Goal: Task Accomplishment & Management: Complete application form

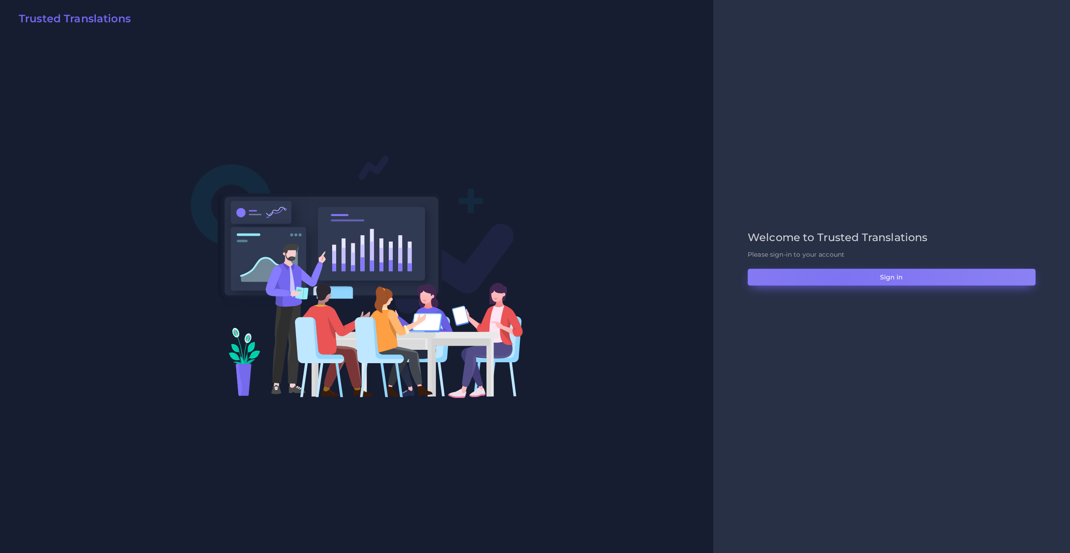
click at [843, 282] on button "Sign in" at bounding box center [892, 277] width 288 height 17
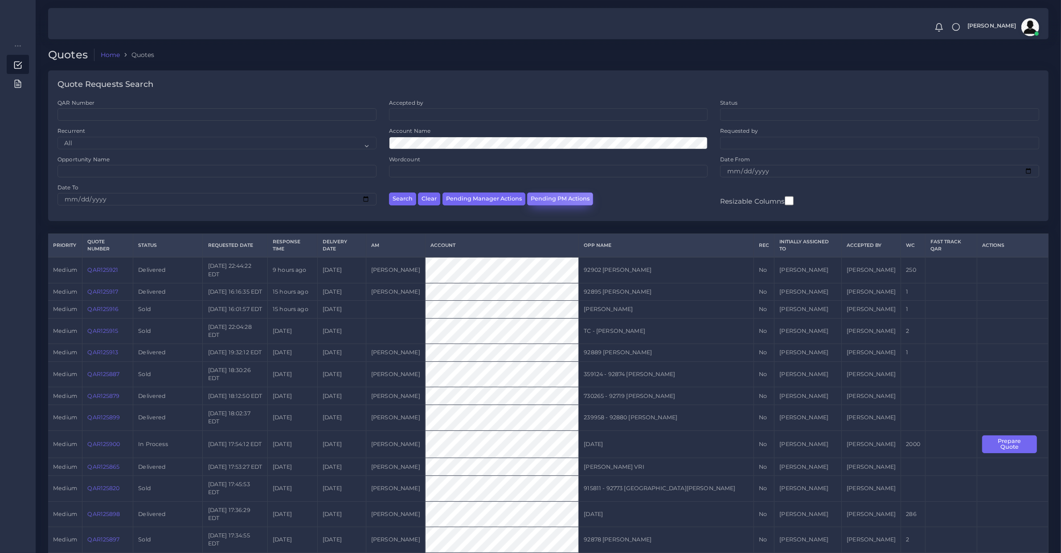
click at [534, 200] on button "Pending PM Actions" at bounding box center [560, 199] width 66 height 13
select select "awaiting_acceptance"
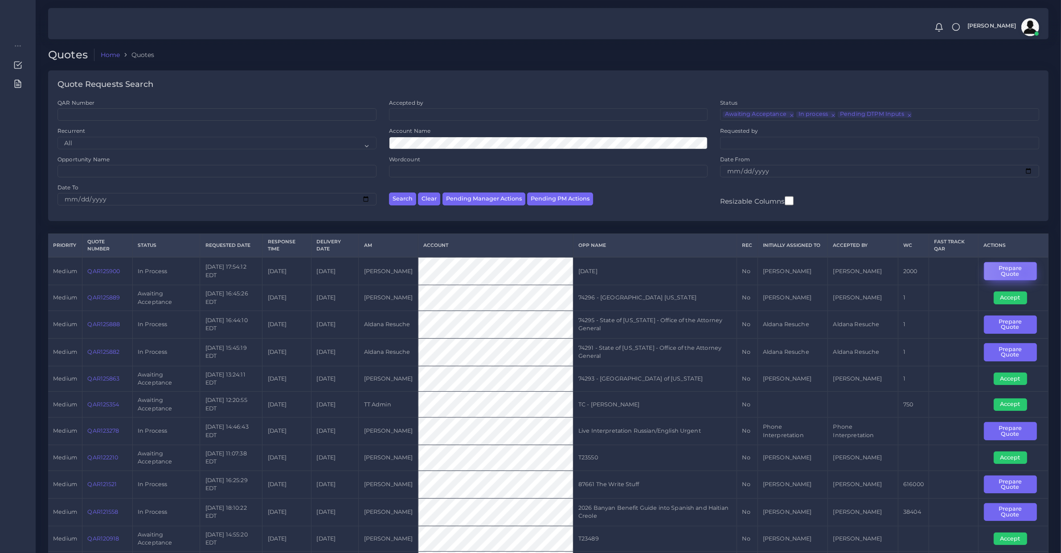
click at [1026, 272] on button "Prepare Quote" at bounding box center [1010, 271] width 53 height 18
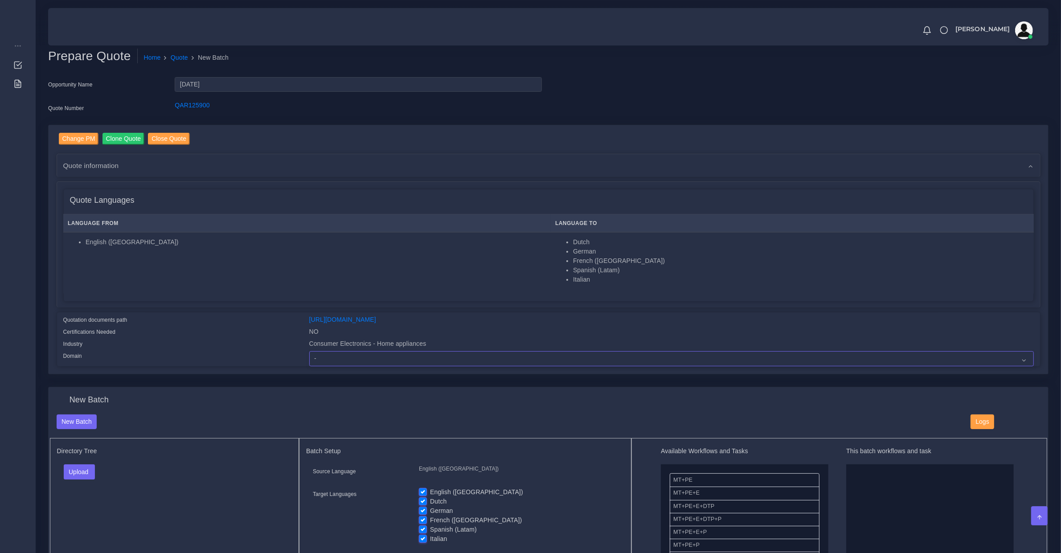
click at [412, 351] on select "- Advertising and Media Agriculture, Forestry and Fishing Architecture, Buildin…" at bounding box center [671, 358] width 725 height 15
click at [309, 351] on select "- Advertising and Media Agriculture, Forestry and Fishing Architecture, Buildin…" at bounding box center [671, 358] width 725 height 15
select select "Consumer Electronics - Home appliances"
click at [78, 469] on button "Upload" at bounding box center [80, 472] width 32 height 15
click at [95, 502] on label "Files" at bounding box center [95, 505] width 62 height 11
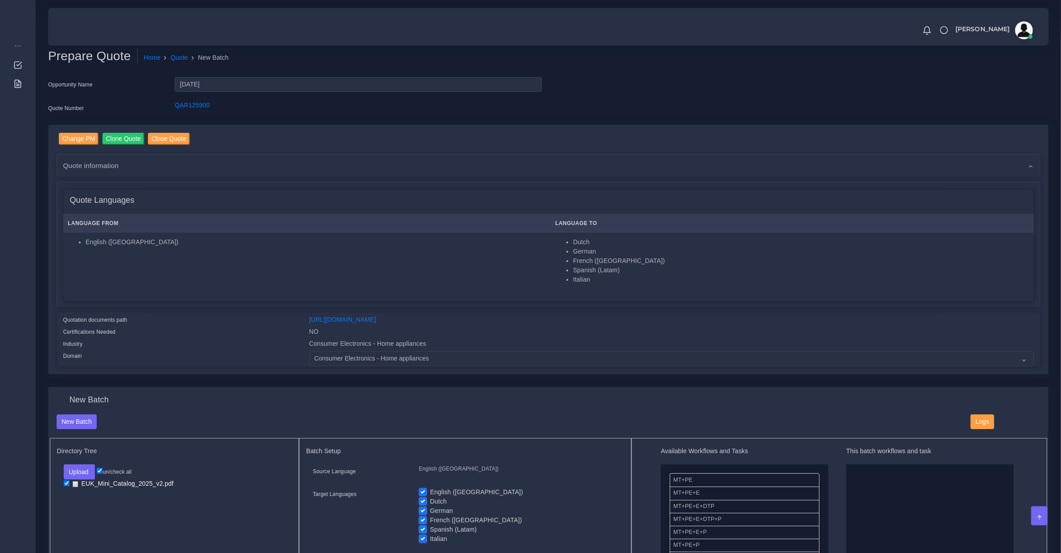
scroll to position [279, 0]
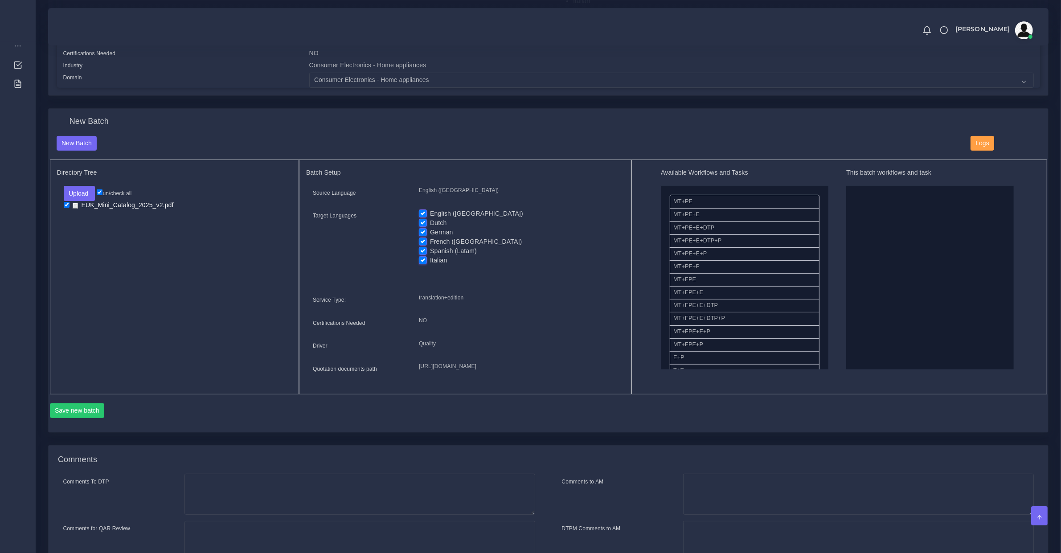
click at [448, 211] on label "English ([GEOGRAPHIC_DATA])" at bounding box center [476, 213] width 93 height 9
click at [427, 211] on input "English ([GEOGRAPHIC_DATA])" at bounding box center [423, 213] width 8 height 8
checkbox input "false"
drag, startPoint x: 692, startPoint y: 281, endPoint x: 886, endPoint y: 259, distance: 195.2
drag, startPoint x: 684, startPoint y: 223, endPoint x: 895, endPoint y: 273, distance: 216.3
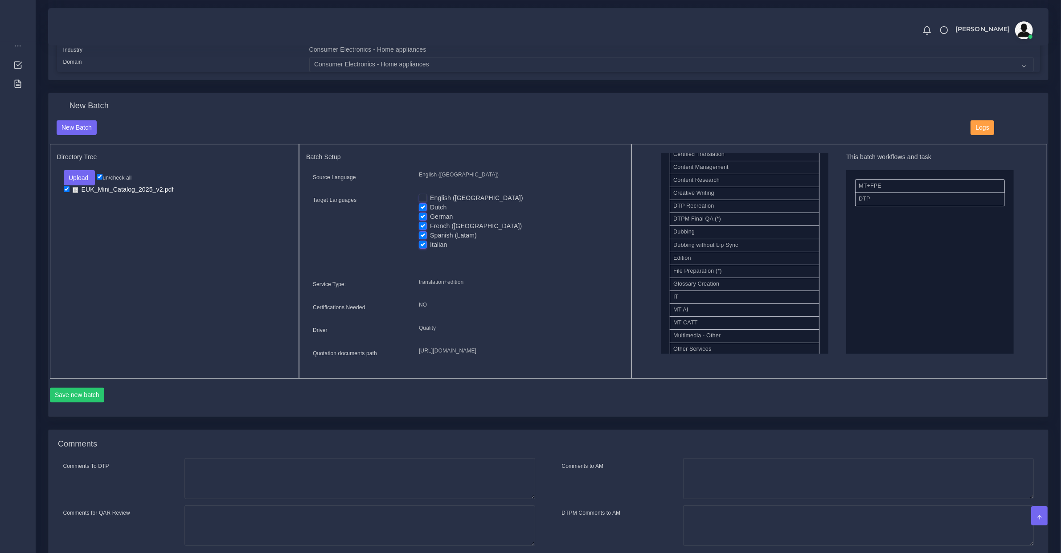
scroll to position [387, 0]
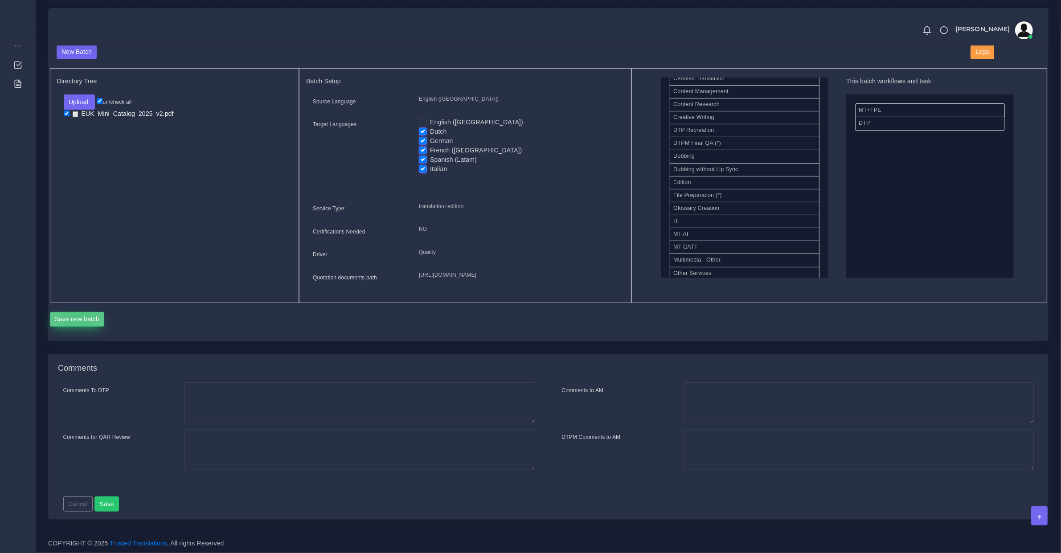
click at [79, 314] on button "Save new batch" at bounding box center [77, 319] width 55 height 15
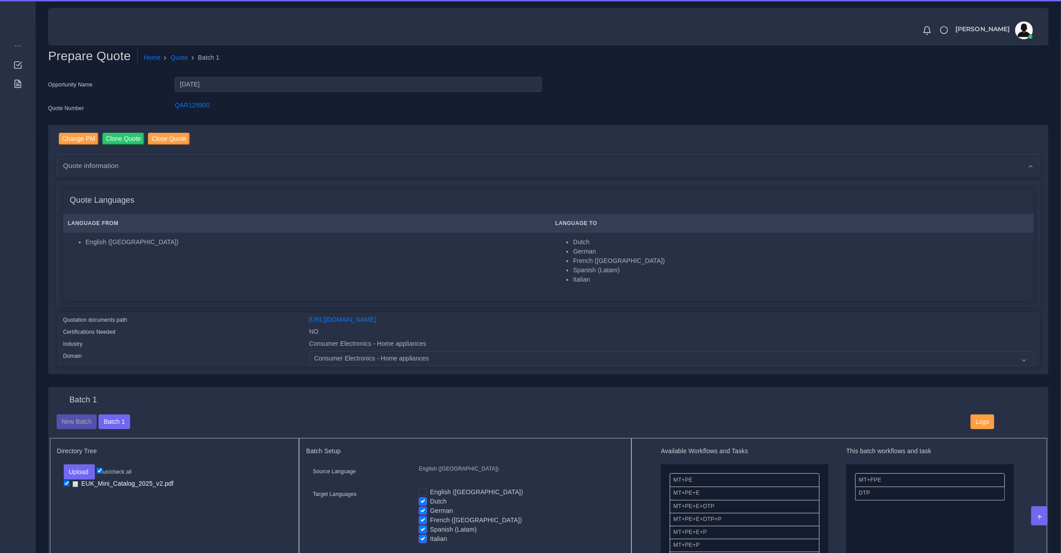
scroll to position [464, 0]
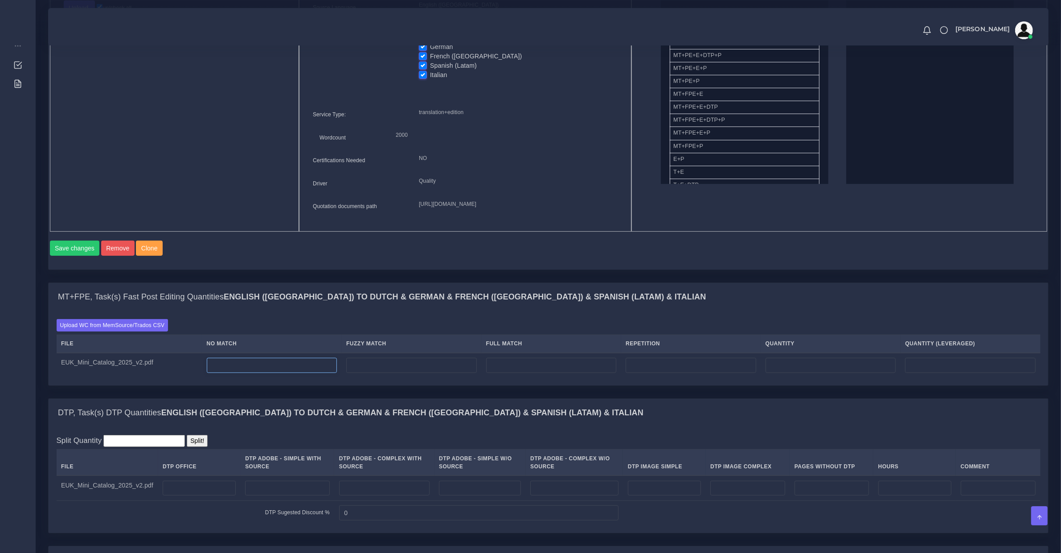
click at [273, 373] on input "number" at bounding box center [272, 365] width 131 height 15
type input "479"
type input "0"
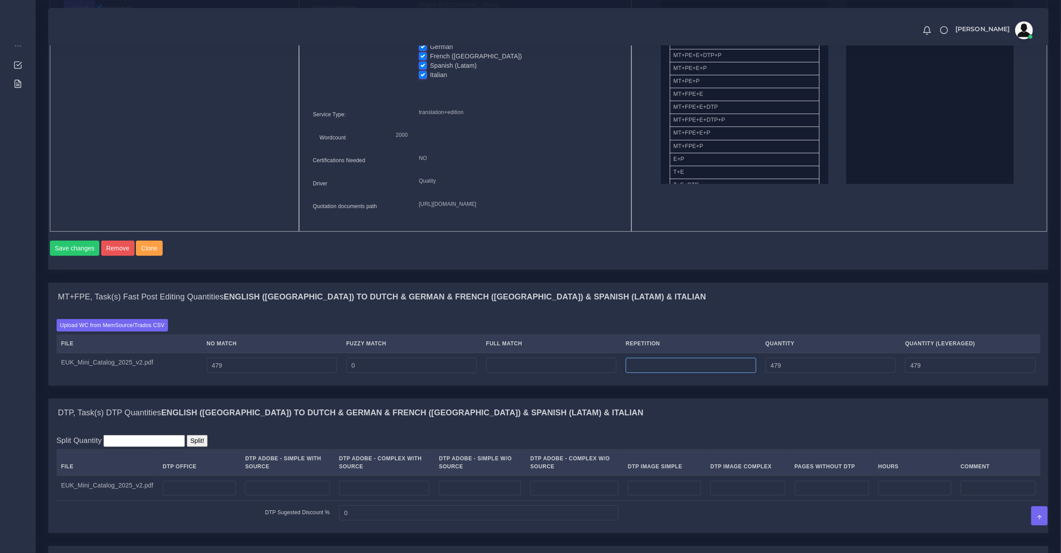
type input "0"
type input "61"
type input "540"
type input "494"
type input "489"
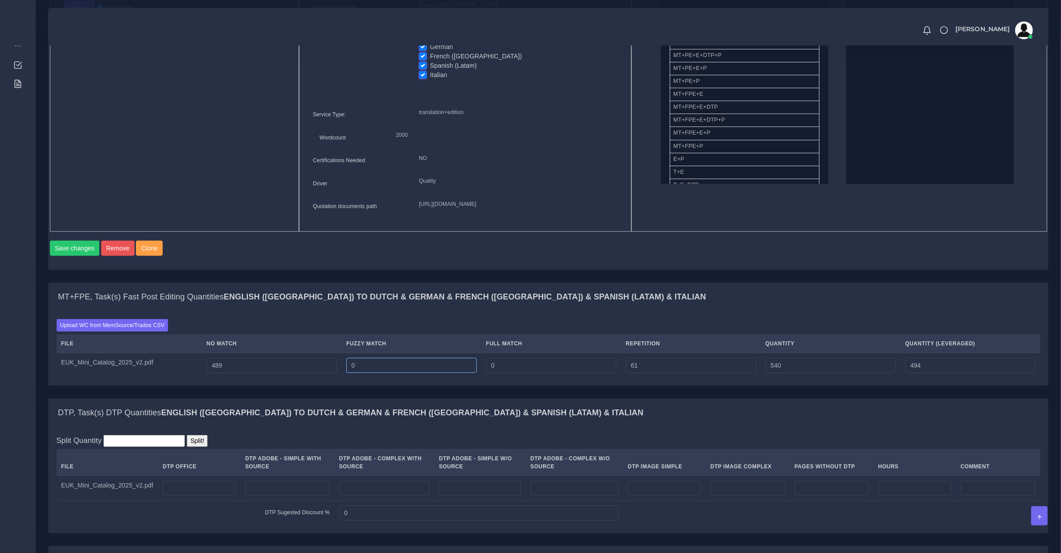
type input "550"
type input "504"
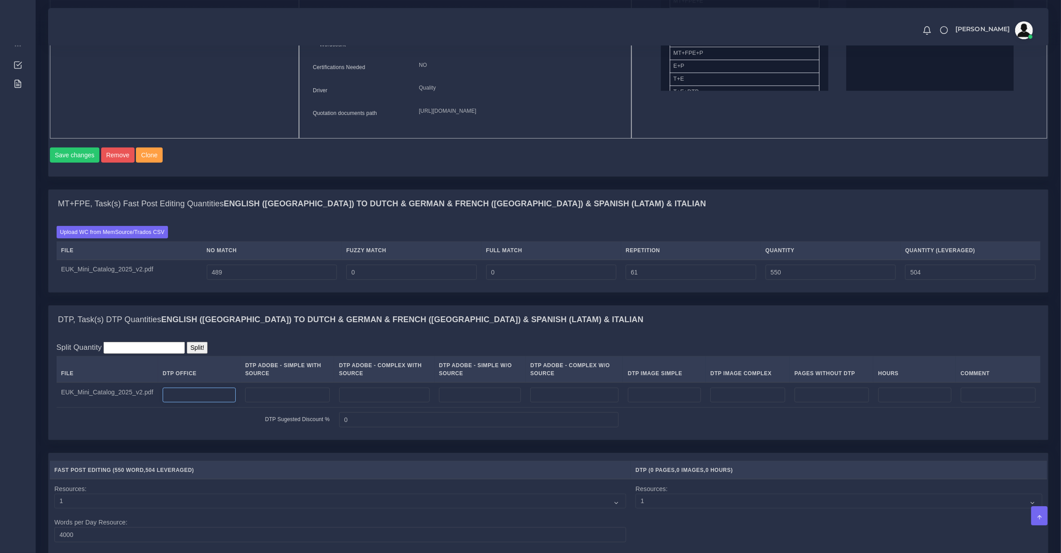
click at [182, 403] on input "number" at bounding box center [199, 395] width 73 height 15
click at [252, 403] on input "number" at bounding box center [287, 395] width 85 height 15
click at [292, 403] on td at bounding box center [288, 394] width 94 height 25
type input "10"
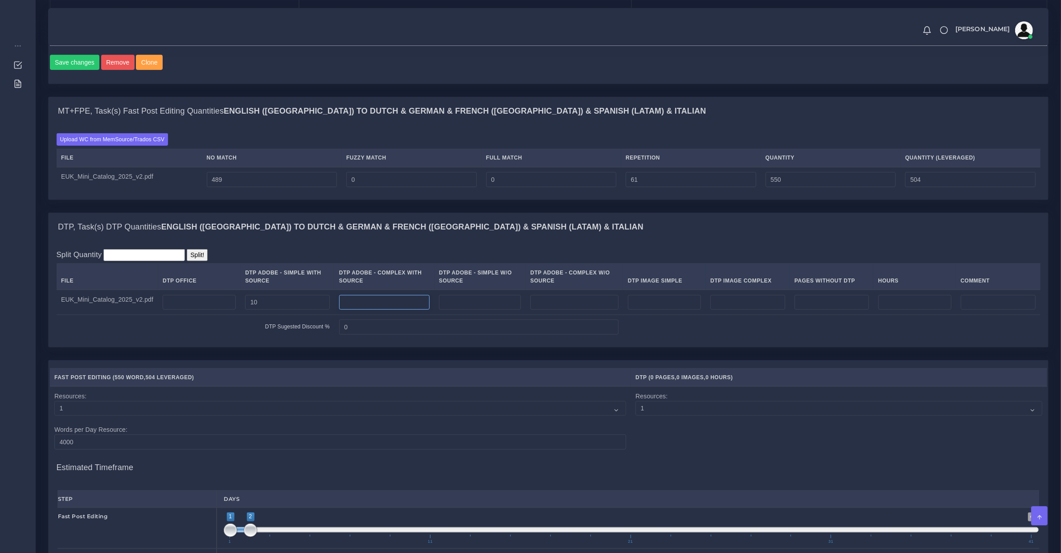
scroll to position [743, 0]
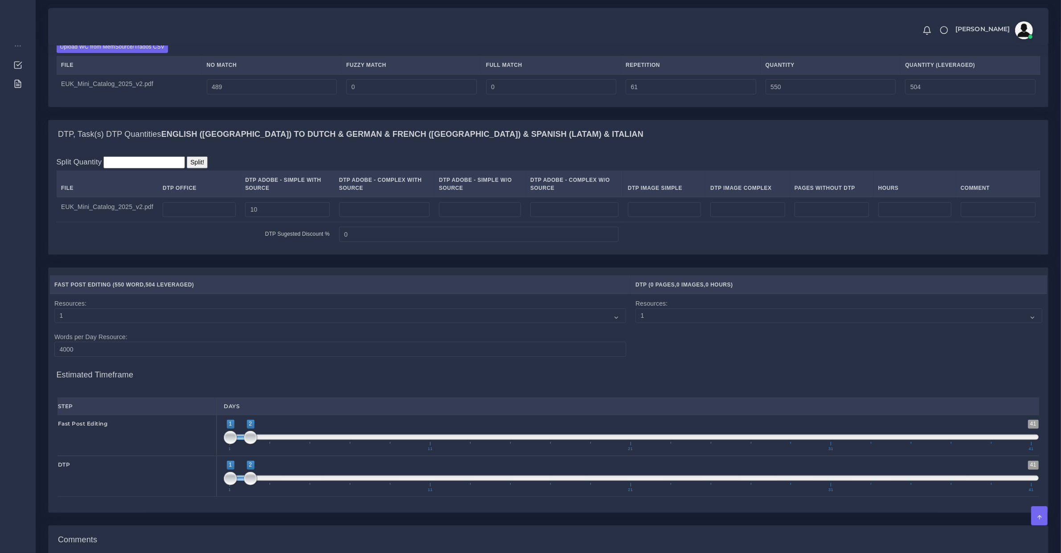
drag, startPoint x: 259, startPoint y: 442, endPoint x: 255, endPoint y: 444, distance: 4.6
click at [256, 444] on span "1 41 1 2 1 — 2 1 11 21 31 41" at bounding box center [631, 435] width 815 height 31
type input "1;1"
drag, startPoint x: 248, startPoint y: 449, endPoint x: 205, endPoint y: 475, distance: 50.4
click at [201, 451] on div "Fast Post Editing 1 41 1 2 1 — 2 1 11 21 31 41 1;1" at bounding box center [548, 435] width 995 height 41
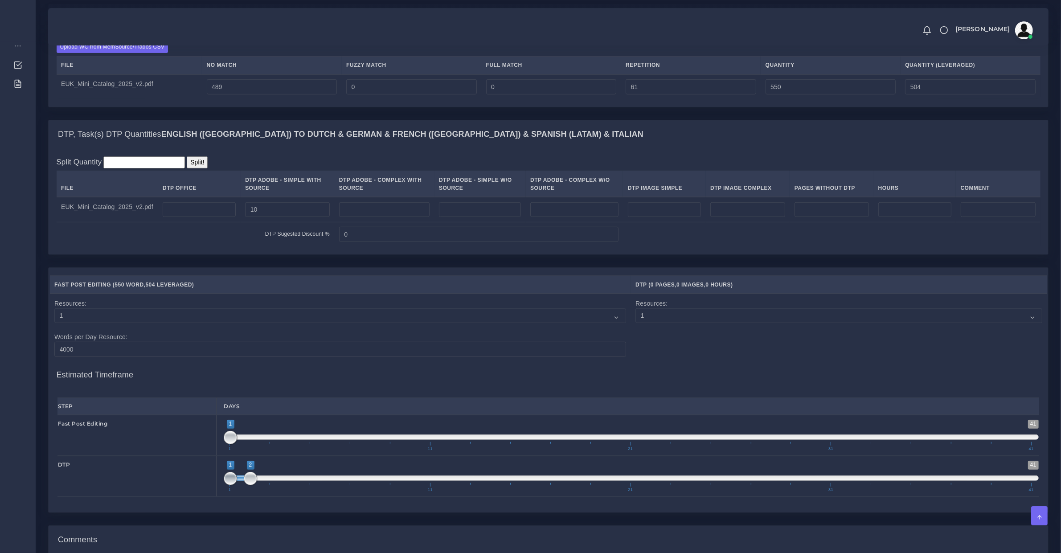
type input "2;3"
drag, startPoint x: 238, startPoint y: 495, endPoint x: 252, endPoint y: 494, distance: 13.8
click at [252, 492] on span "1 41 2 3 2 — 3 1 11 21 31 41" at bounding box center [631, 476] width 815 height 31
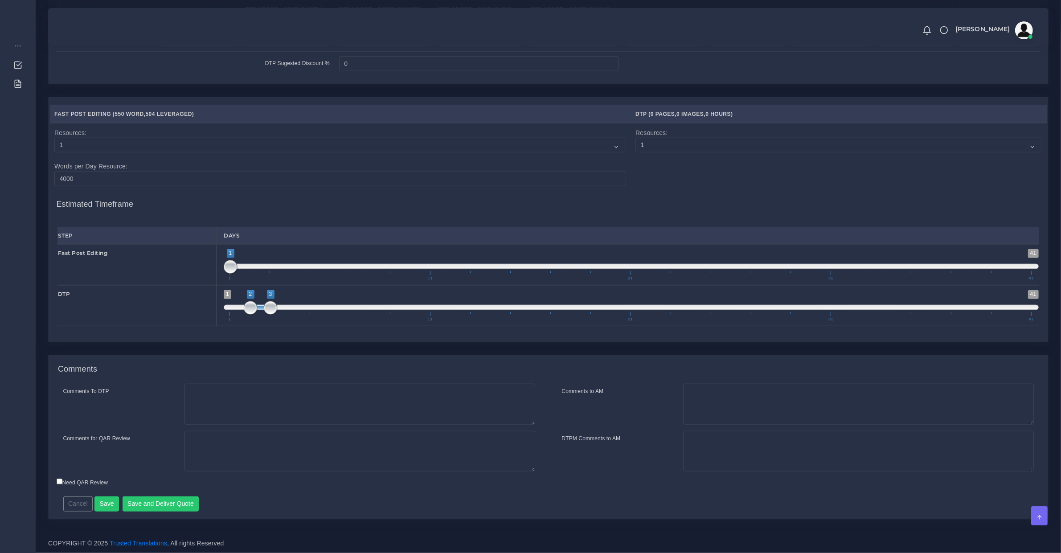
scroll to position [931, 0]
click at [186, 503] on button "Save and Deliver Quote" at bounding box center [161, 504] width 77 height 15
